Goal: Find contact information: Obtain details needed to contact an individual or organization

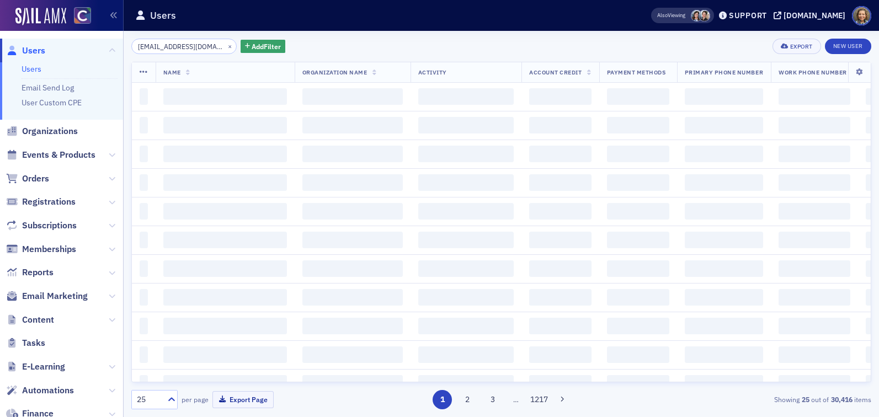
scroll to position [0, 9]
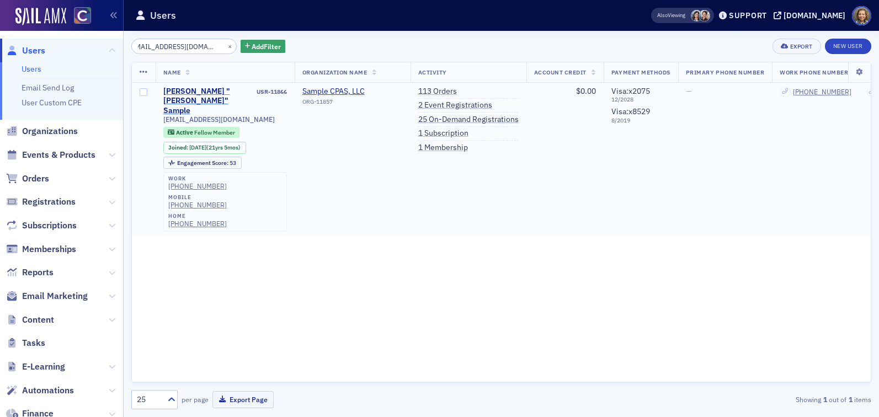
type input "[EMAIL_ADDRESS][DOMAIN_NAME]"
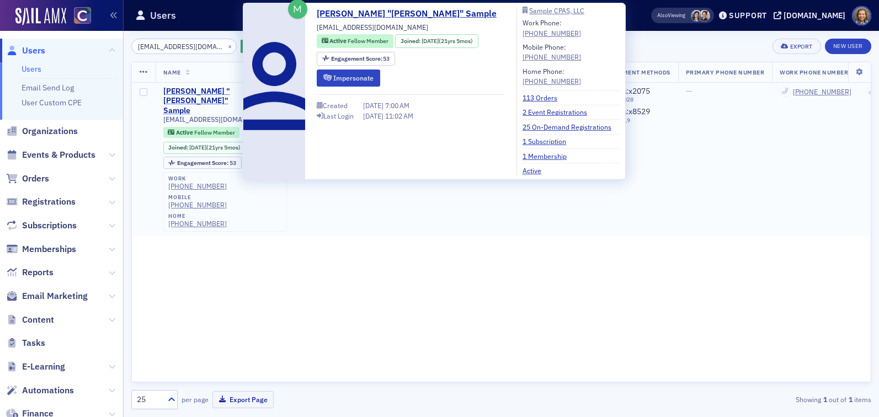
click at [196, 87] on div "[PERSON_NAME] "[PERSON_NAME]" Sample" at bounding box center [209, 101] width 92 height 29
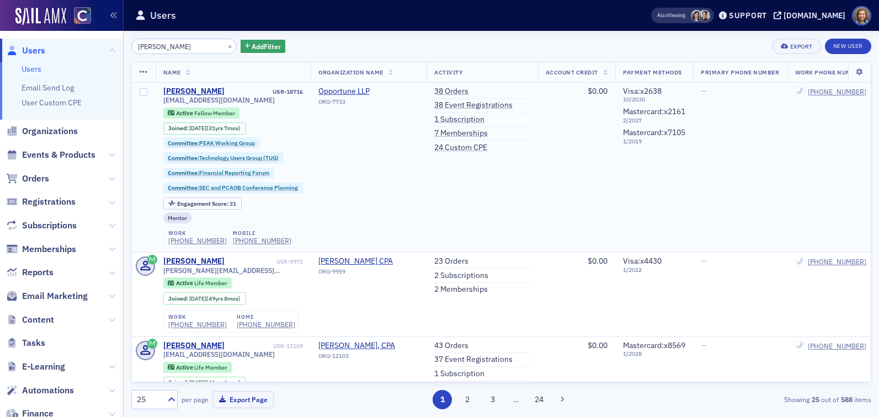
type input "david lou"
drag, startPoint x: 248, startPoint y: 100, endPoint x: 162, endPoint y: 103, distance: 86.7
click at [162, 103] on td "David Loucks USR-18716 dloucks@opportune.com Active Fellow Member Joined : 2/15…" at bounding box center [234, 168] width 156 height 170
copy span "dloucks@opportune.com"
